Goal: Task Accomplishment & Management: Complete application form

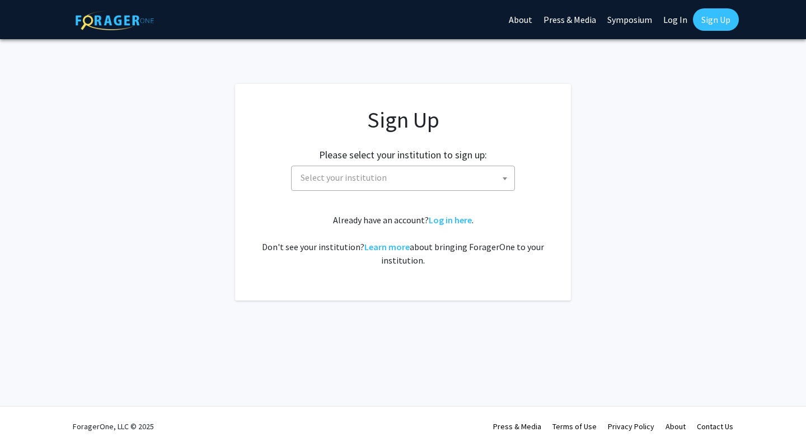
click at [506, 175] on span at bounding box center [504, 178] width 11 height 25
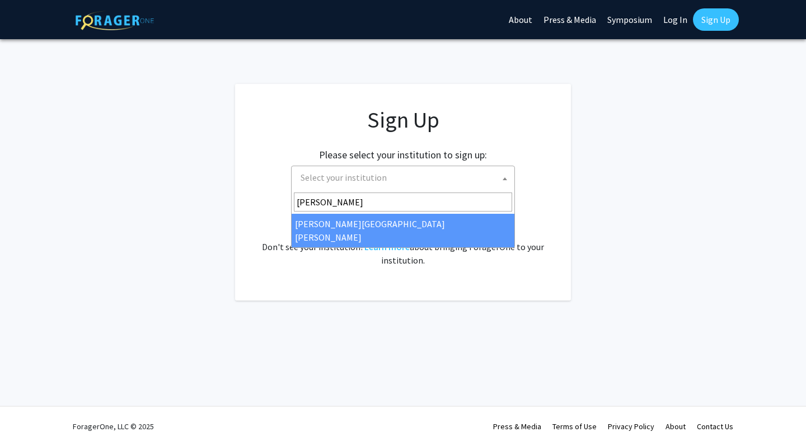
type input "john"
select select "1"
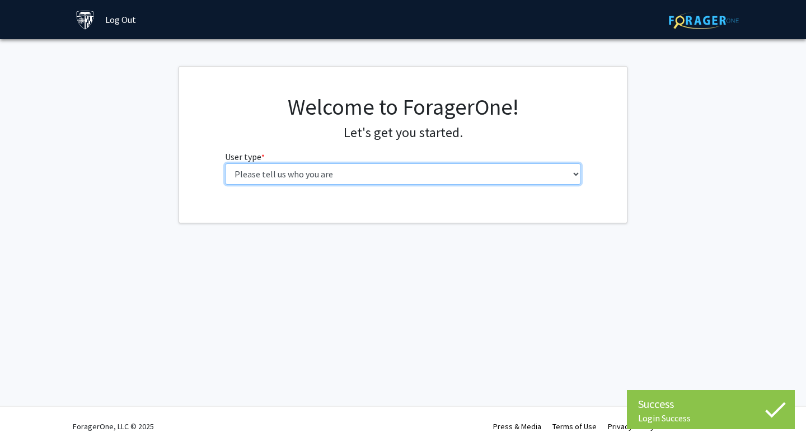
select select "4: postDoc"
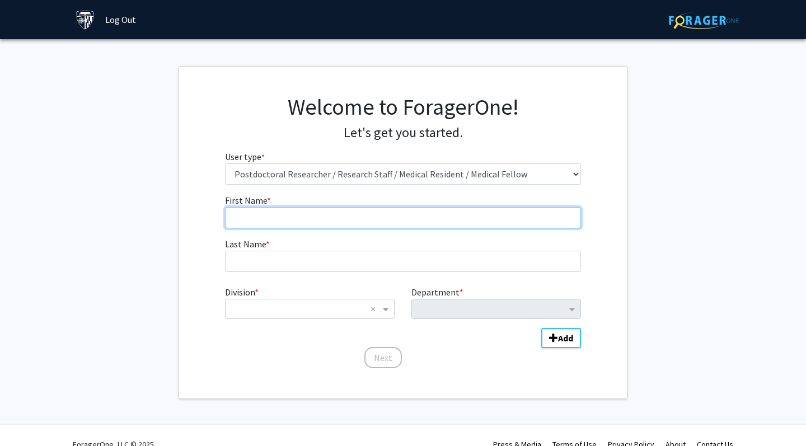
click at [504, 225] on input "First Name * required" at bounding box center [403, 217] width 357 height 21
type input "[PERSON_NAME]"
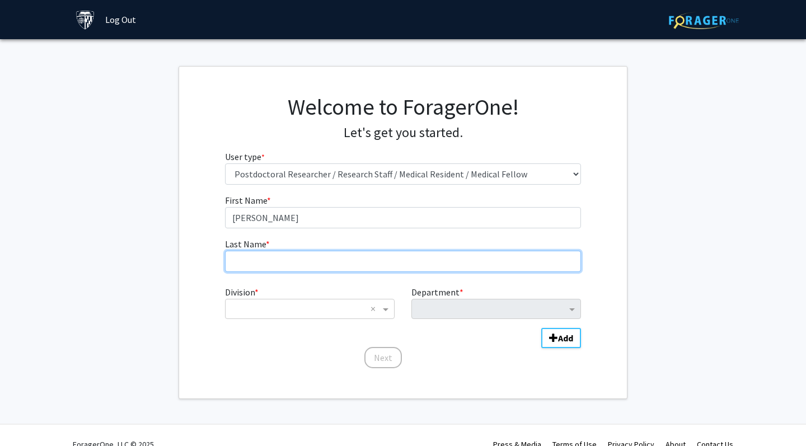
click at [472, 271] on input "Last Name * required" at bounding box center [403, 261] width 357 height 21
type input "[PERSON_NAME]"
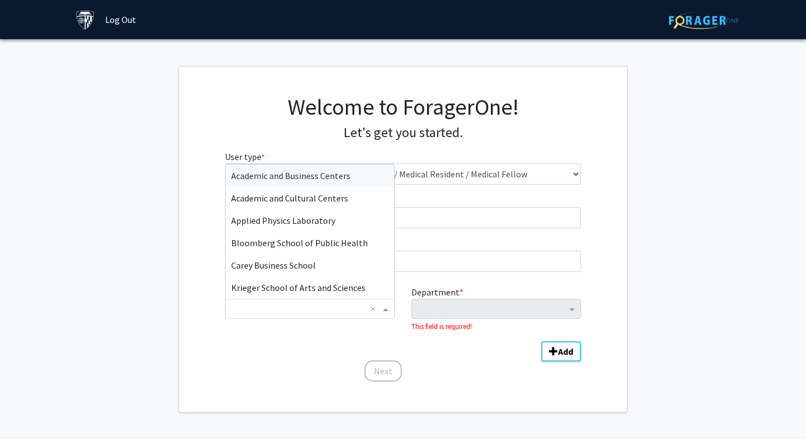
click at [388, 312] on span "Division" at bounding box center [387, 308] width 14 height 13
click at [351, 249] on div "Bloomberg School of Public Health" at bounding box center [310, 243] width 168 height 22
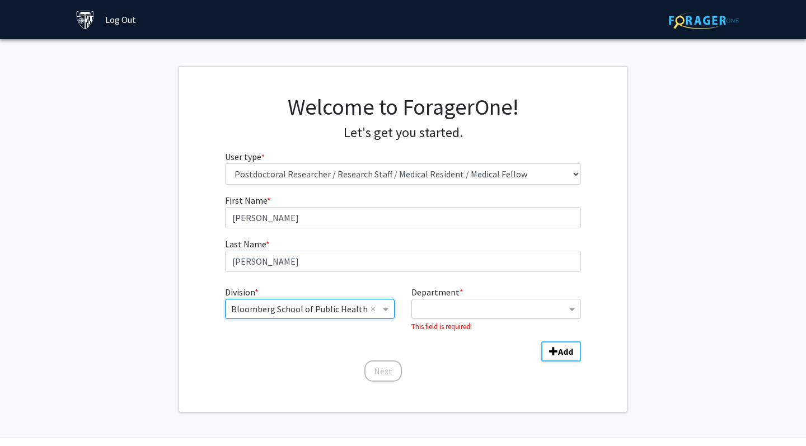
click at [439, 311] on input "Department" at bounding box center [492, 309] width 149 height 13
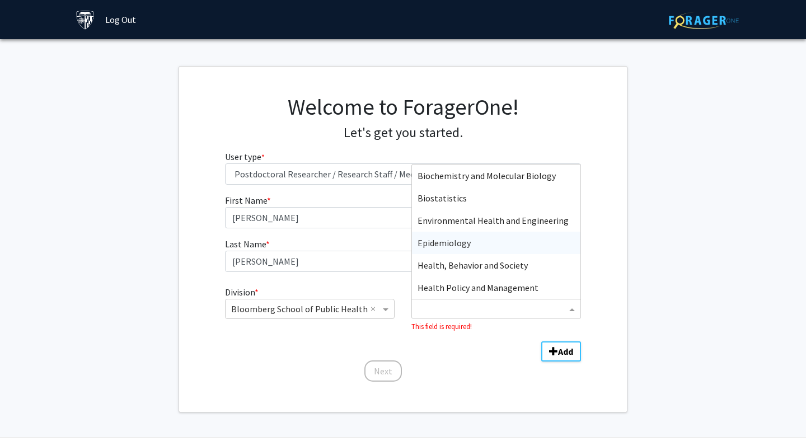
click at [460, 249] on div "Epidemiology" at bounding box center [496, 243] width 168 height 22
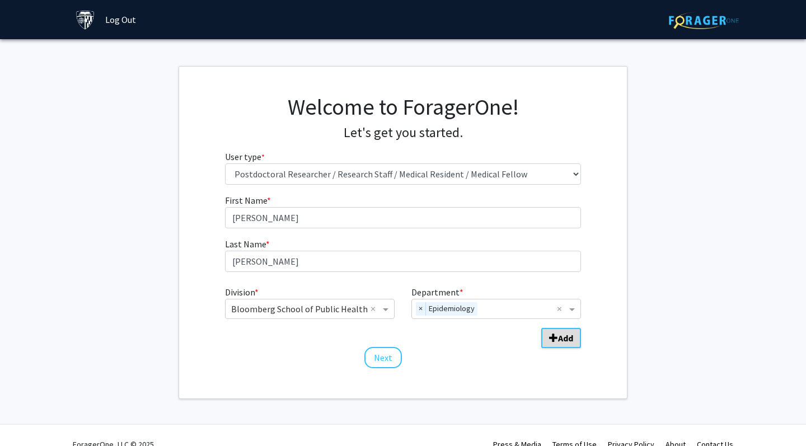
click at [547, 339] on button "Add" at bounding box center [561, 338] width 40 height 20
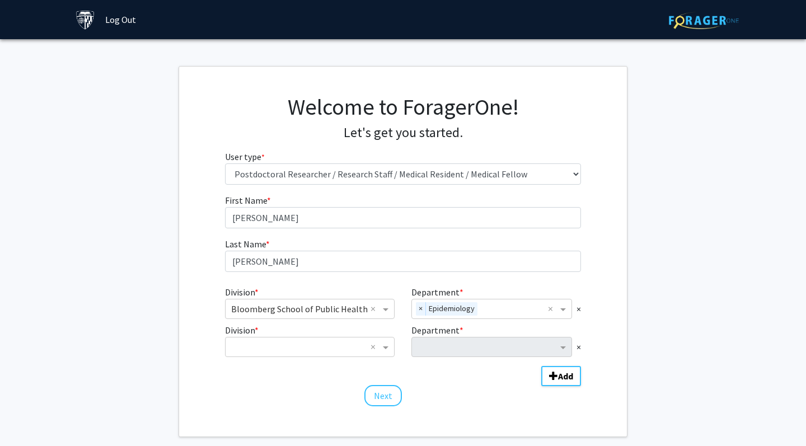
click at [574, 349] on div "×" at bounding box center [496, 347] width 170 height 20
click at [577, 349] on span "×" at bounding box center [579, 346] width 4 height 13
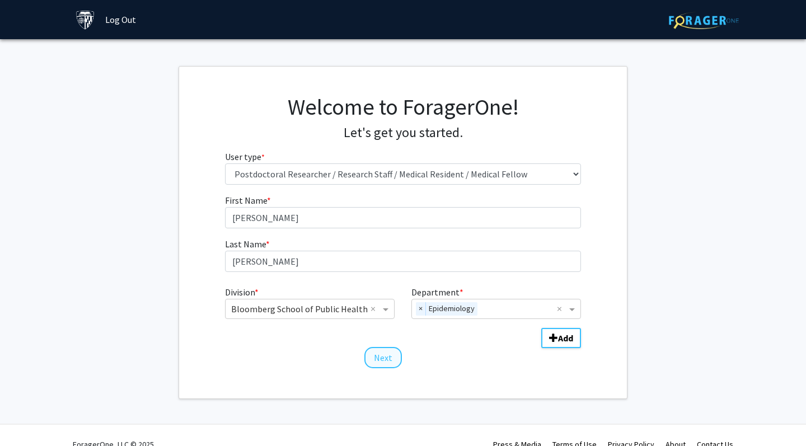
click at [386, 356] on button "Next" at bounding box center [383, 357] width 38 height 21
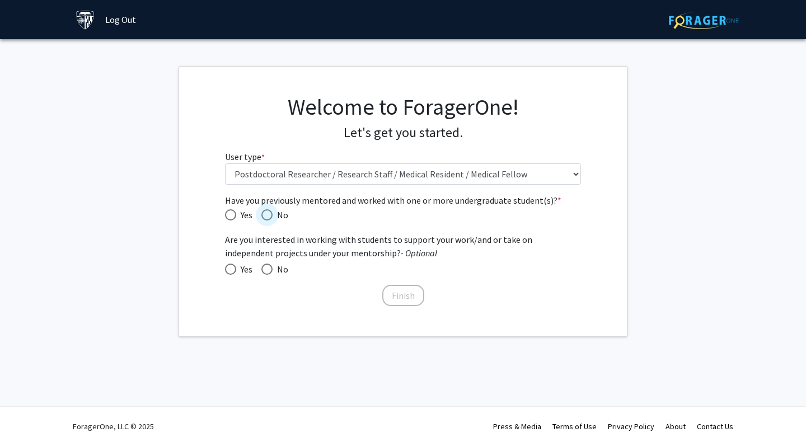
click at [265, 217] on span "Have you previously mentored and worked with one or more undergraduate student(…" at bounding box center [266, 214] width 11 height 11
click at [265, 217] on input "No" at bounding box center [266, 214] width 11 height 11
radio input "true"
click at [231, 268] on span at bounding box center [230, 269] width 11 height 11
click at [231, 268] on input "Yes" at bounding box center [230, 269] width 11 height 11
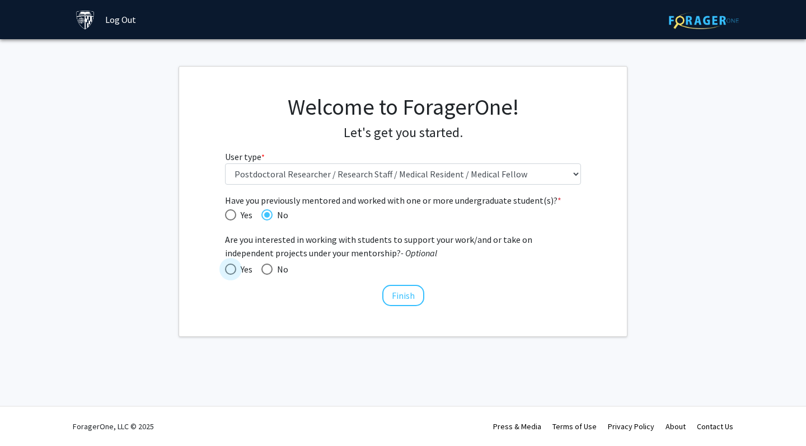
radio input "true"
click at [404, 299] on button "Finish" at bounding box center [403, 295] width 42 height 21
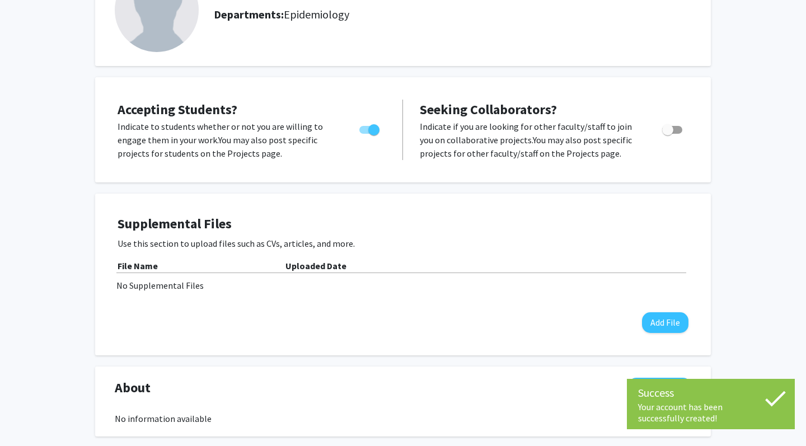
scroll to position [106, 0]
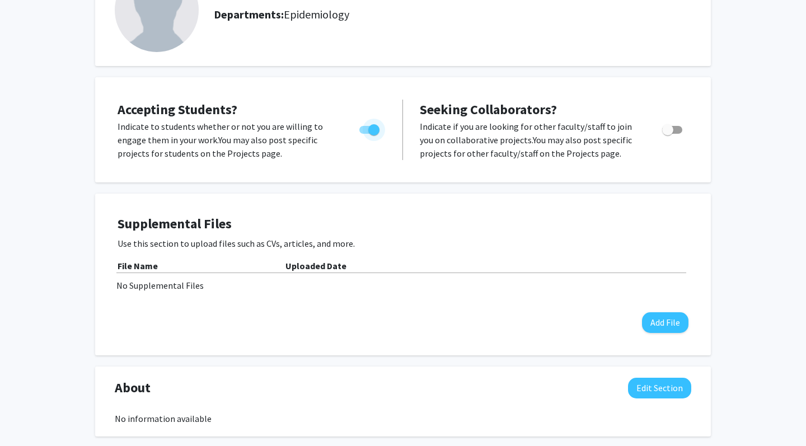
click at [369, 129] on span "Toggle" at bounding box center [373, 129] width 11 height 11
click at [365, 134] on input "Would you like to permit student requests?" at bounding box center [364, 134] width 1 height 1
checkbox input "false"
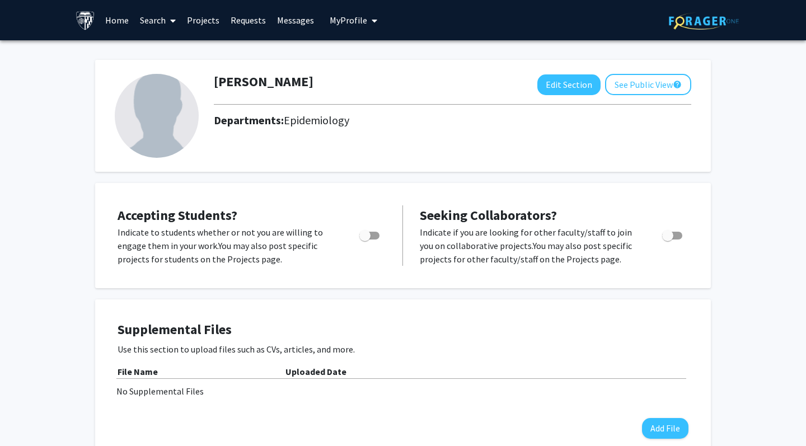
scroll to position [0, 0]
